Goal: Find specific page/section: Find specific page/section

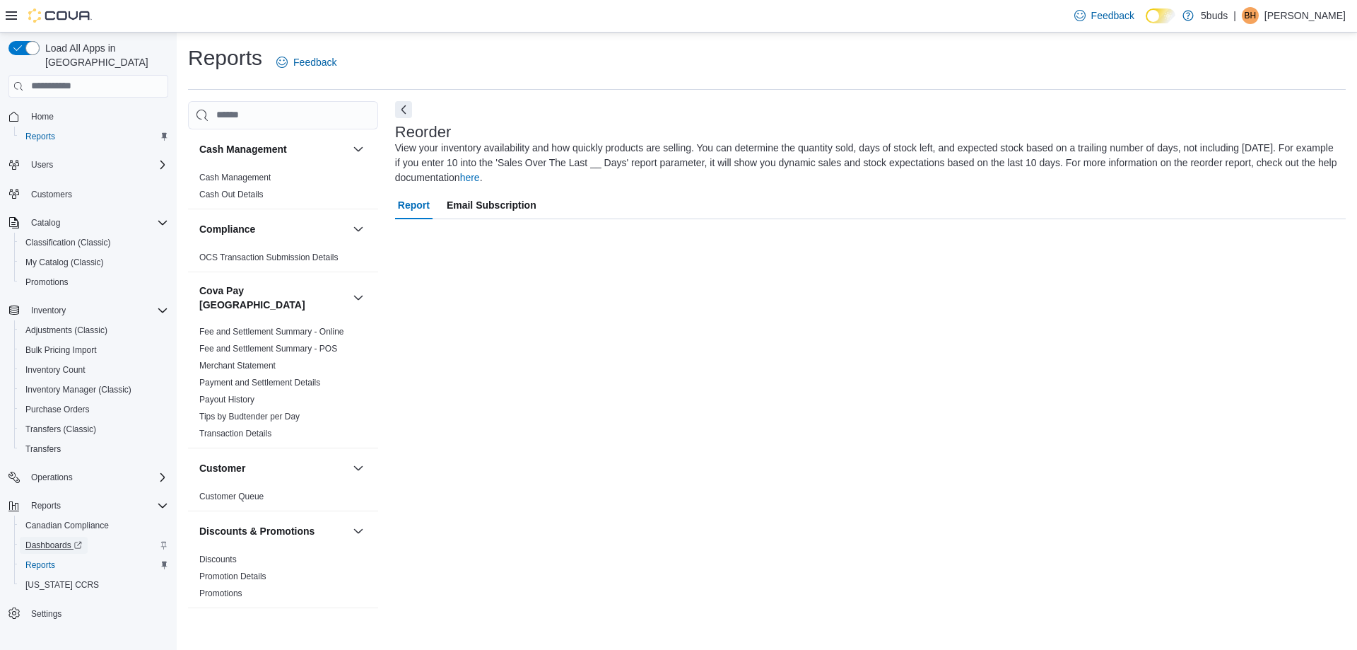
click at [57, 539] on span "Dashboards" at bounding box center [53, 544] width 57 height 11
